Goal: Task Accomplishment & Management: Manage account settings

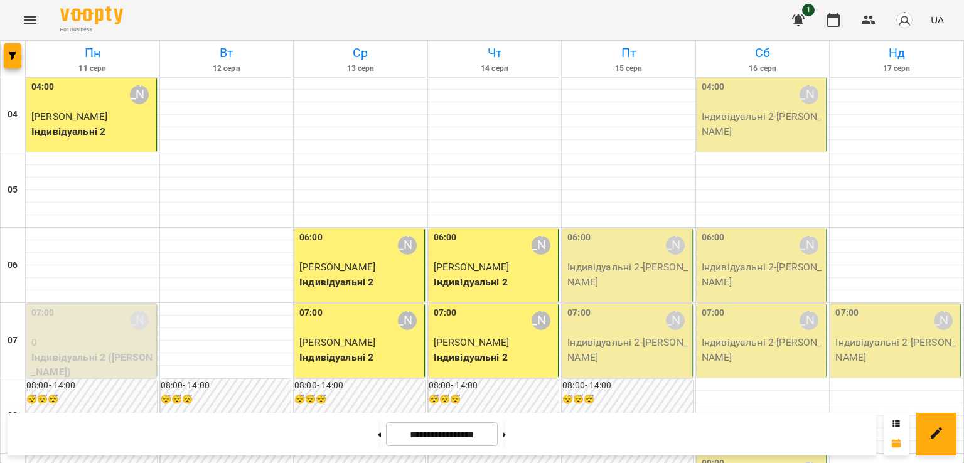
click at [602, 272] on p "Індивідуальні 2 - [PERSON_NAME]" at bounding box center [628, 274] width 122 height 29
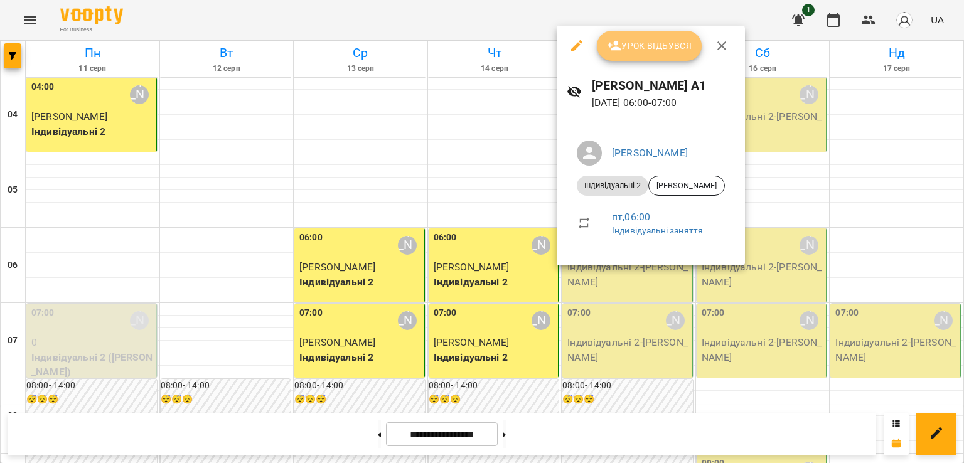
click at [637, 55] on button "Урок відбувся" at bounding box center [649, 46] width 105 height 30
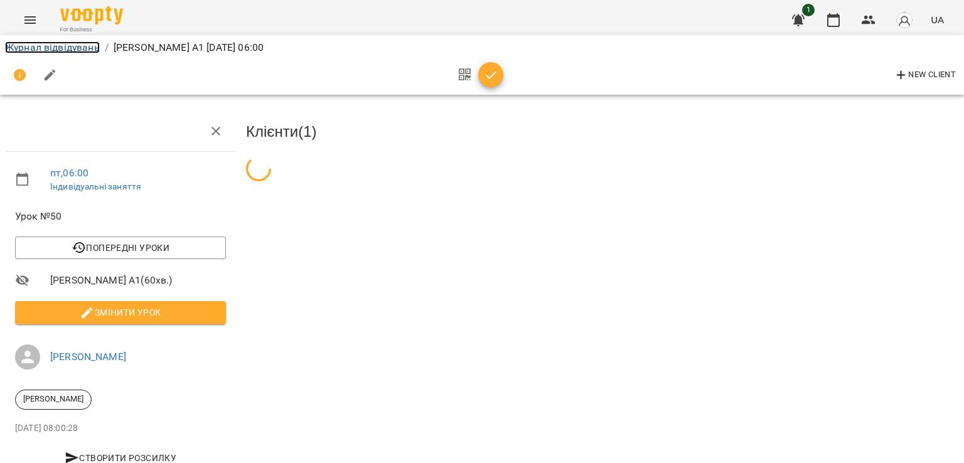
click at [33, 51] on link "Журнал відвідувань" at bounding box center [52, 47] width 95 height 12
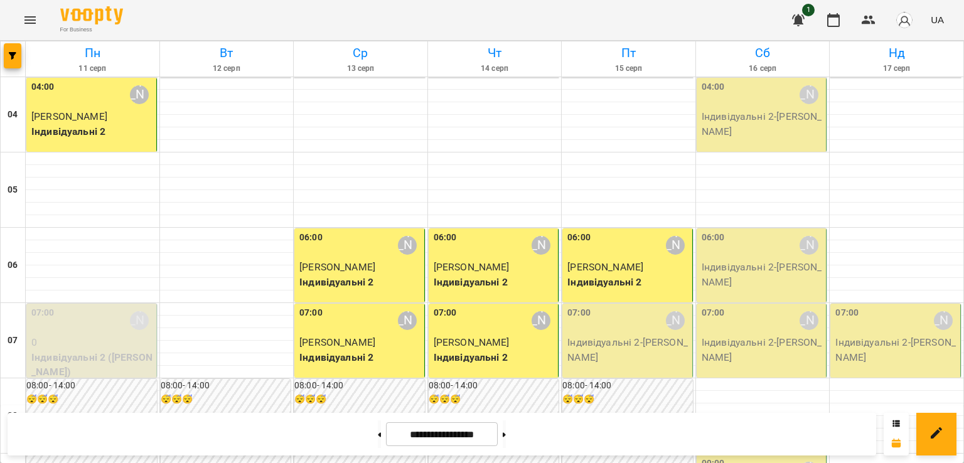
click at [612, 324] on div "07:00 [PERSON_NAME]" at bounding box center [628, 320] width 122 height 29
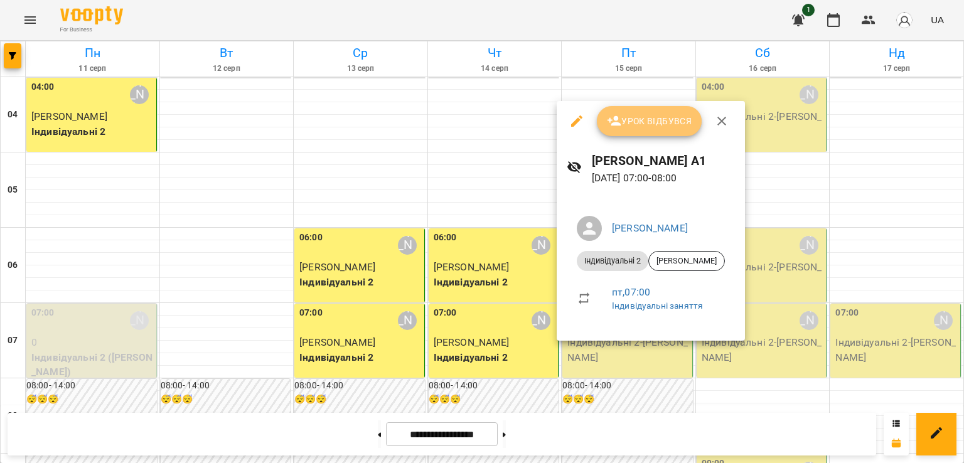
click at [675, 122] on span "Урок відбувся" at bounding box center [649, 121] width 85 height 15
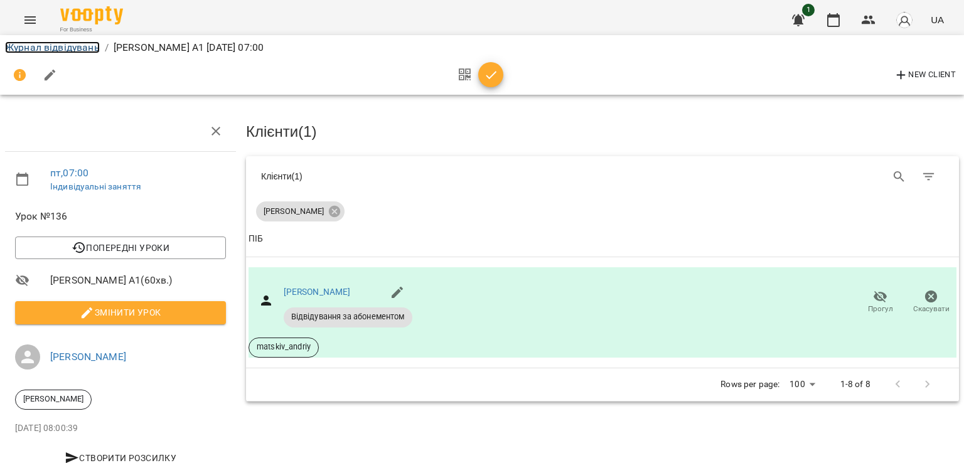
click at [79, 45] on link "Журнал відвідувань" at bounding box center [52, 47] width 95 height 12
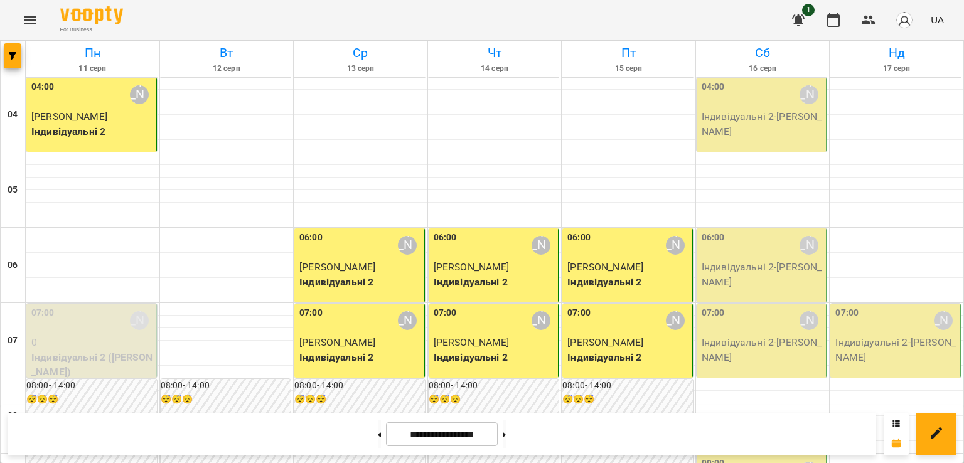
scroll to position [209, 0]
